Goal: Navigation & Orientation: Find specific page/section

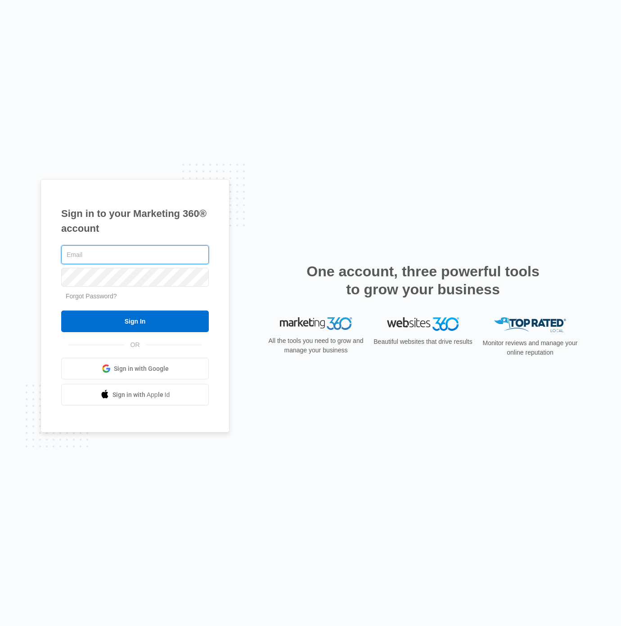
type input "[PERSON_NAME][EMAIL_ADDRESS][PERSON_NAME][DOMAIN_NAME]"
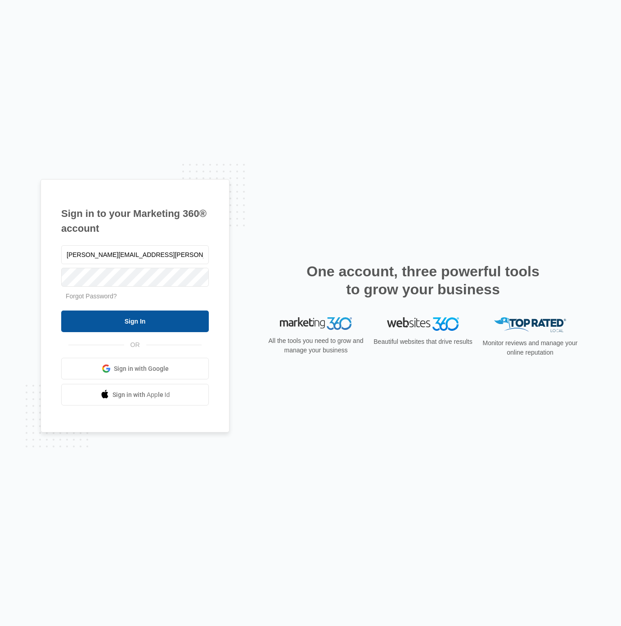
click at [145, 322] on input "Sign In" at bounding box center [134, 321] width 147 height 22
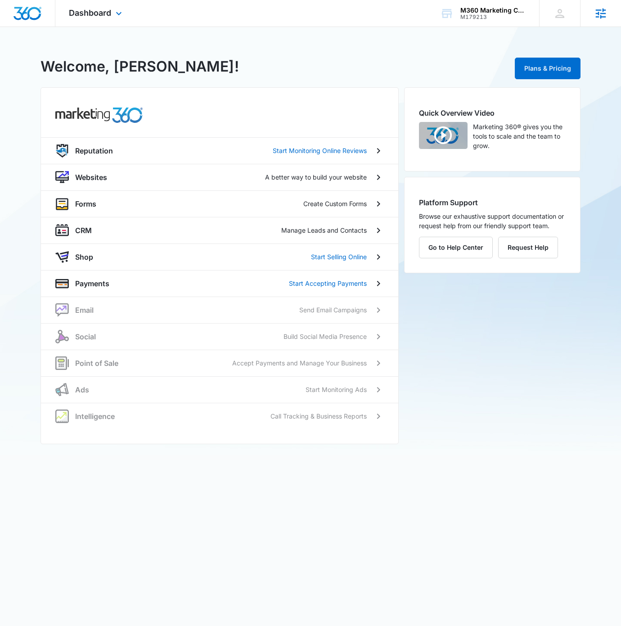
click at [608, 12] on link at bounding box center [600, 13] width 41 height 27
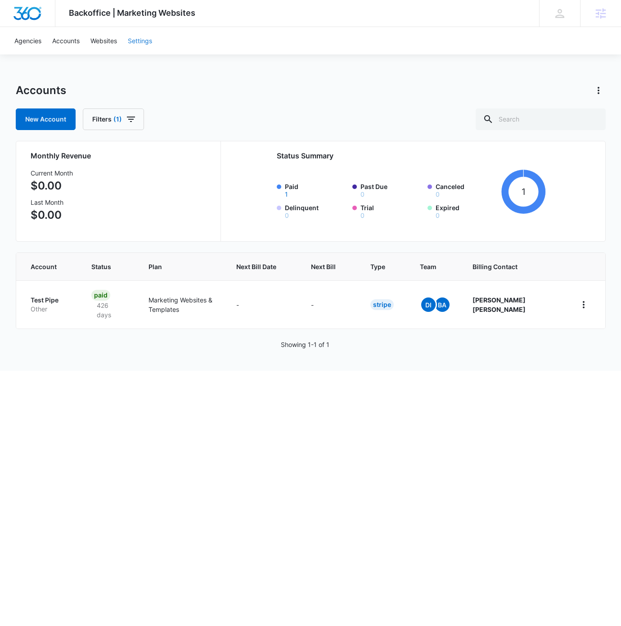
click at [131, 39] on link "Settings" at bounding box center [139, 40] width 35 height 27
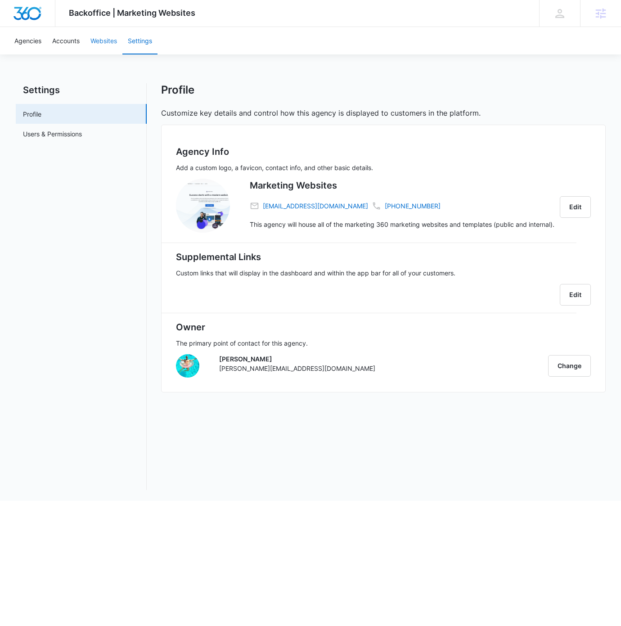
click at [115, 40] on link "Websites" at bounding box center [103, 40] width 37 height 27
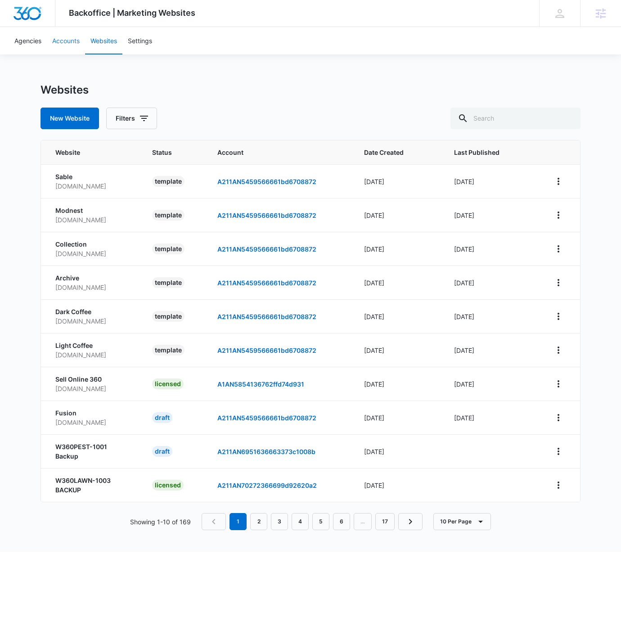
click at [77, 41] on link "Accounts" at bounding box center [66, 40] width 38 height 27
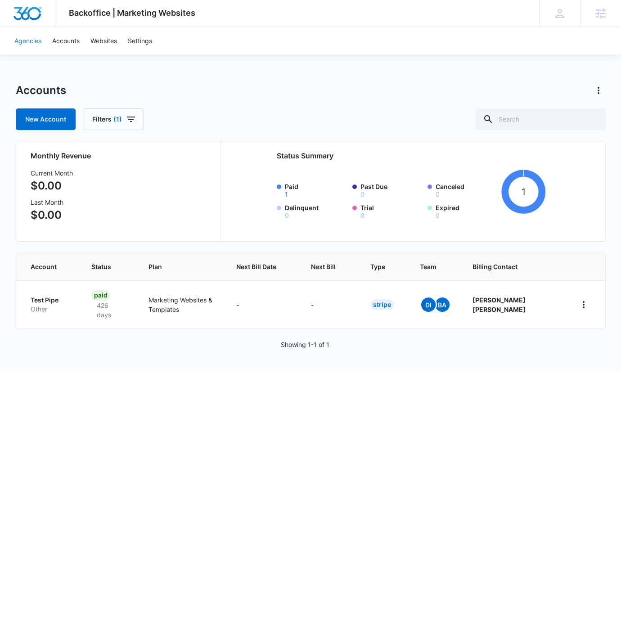
click at [39, 42] on link "Agencies" at bounding box center [28, 40] width 38 height 27
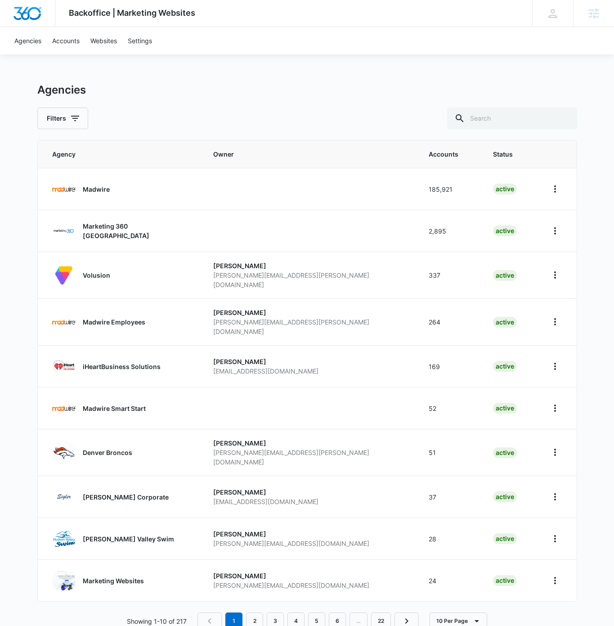
click at [32, 18] on img "Dashboard" at bounding box center [27, 13] width 29 height 13
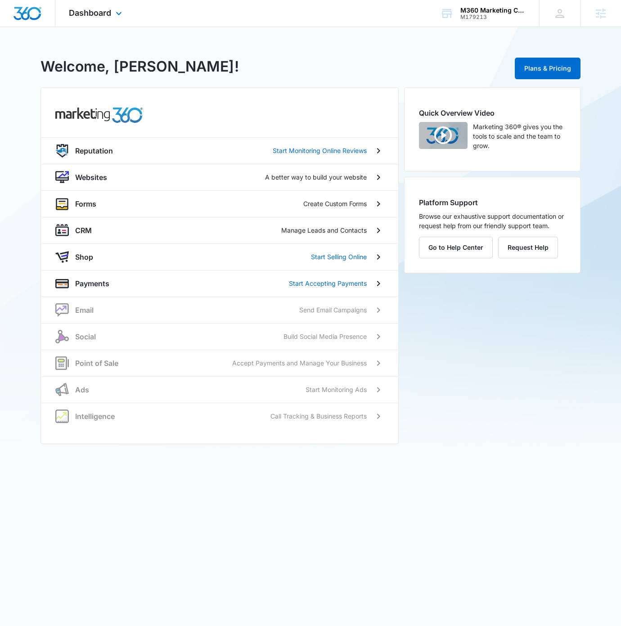
click at [87, 19] on div "Dashboard Apps Reputation Websites Forms CRM Email Social Shop Payments POS Ads…" at bounding box center [96, 13] width 82 height 27
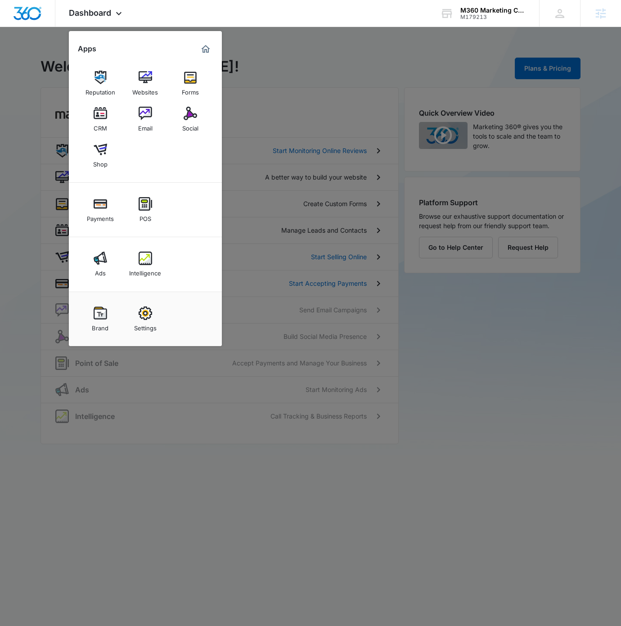
click at [488, 355] on div at bounding box center [310, 313] width 621 height 626
